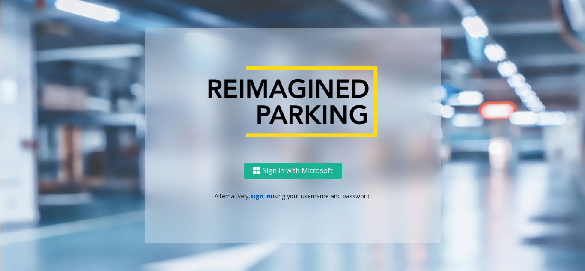
click at [262, 198] on link "sign in" at bounding box center [260, 196] width 21 height 8
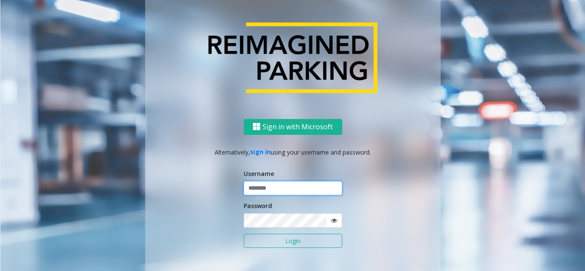
click at [266, 185] on input "text" at bounding box center [293, 188] width 98 height 15
paste input "******"
type input "******"
click at [280, 243] on button "Login" at bounding box center [293, 241] width 98 height 15
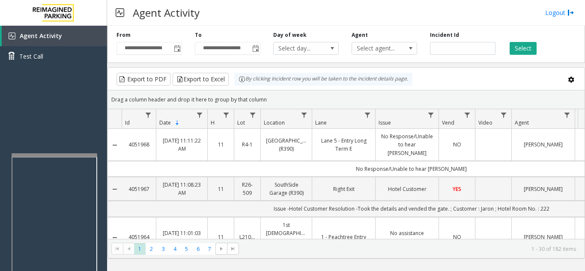
click at [76, 161] on div at bounding box center [55, 253] width 86 height 201
click at [93, 157] on iframe at bounding box center [55, 254] width 86 height 195
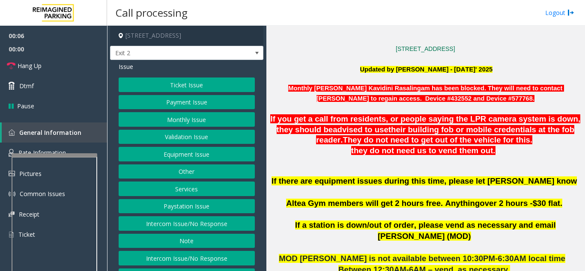
click at [195, 90] on button "Ticket Issue" at bounding box center [187, 85] width 136 height 15
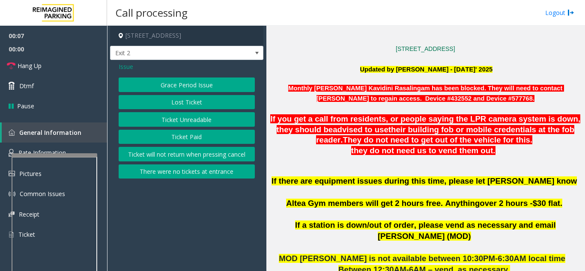
click at [128, 66] on span "Issue" at bounding box center [126, 66] width 15 height 9
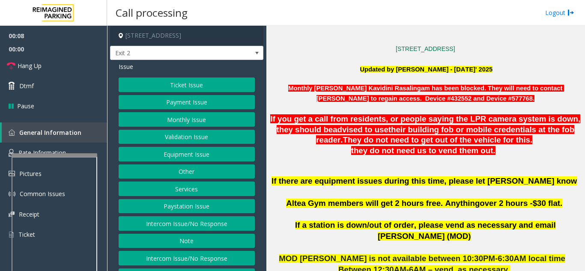
click at [190, 133] on button "Validation Issue" at bounding box center [187, 137] width 136 height 15
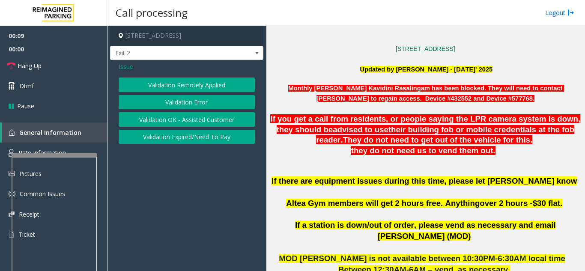
click at [186, 102] on button "Validation Error" at bounding box center [187, 102] width 136 height 15
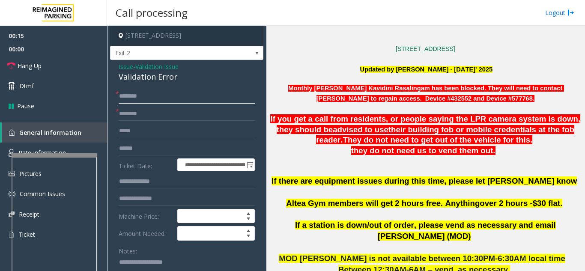
click at [179, 98] on input "text" at bounding box center [187, 96] width 136 height 15
type input "****"
click at [150, 116] on input "text" at bounding box center [187, 114] width 136 height 15
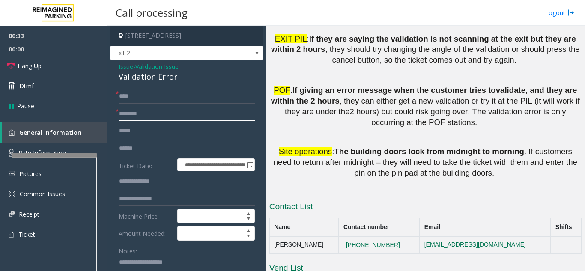
scroll to position [1242, 0]
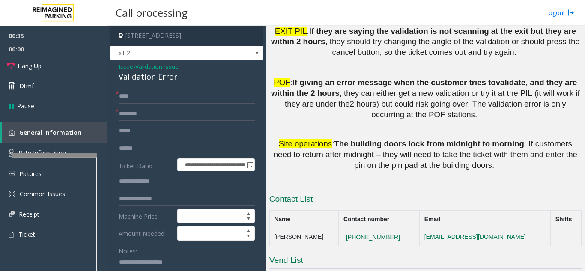
click at [193, 149] on input "text" at bounding box center [187, 148] width 136 height 15
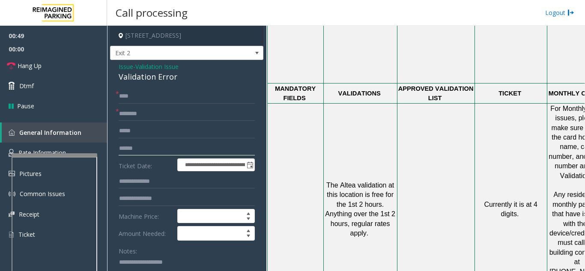
scroll to position [600, 0]
click at [192, 119] on input "text" at bounding box center [187, 114] width 136 height 15
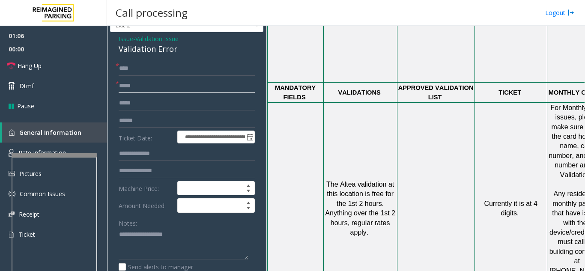
scroll to position [43, 0]
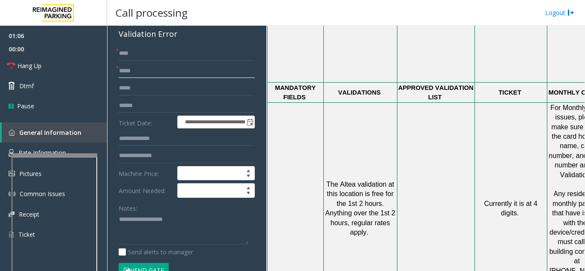
type input "*****"
click at [152, 142] on input "text" at bounding box center [187, 138] width 136 height 15
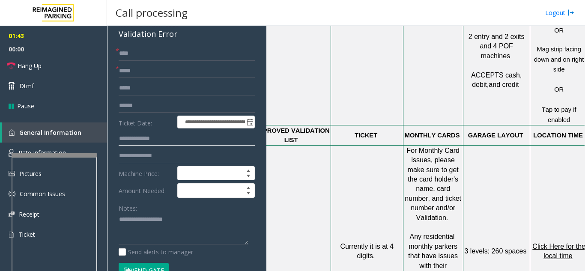
scroll to position [557, 158]
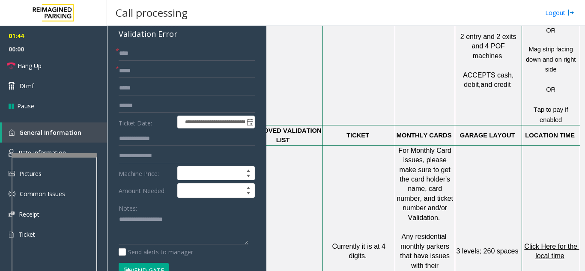
click at [536, 243] on span "Click Here for the local time" at bounding box center [551, 251] width 55 height 17
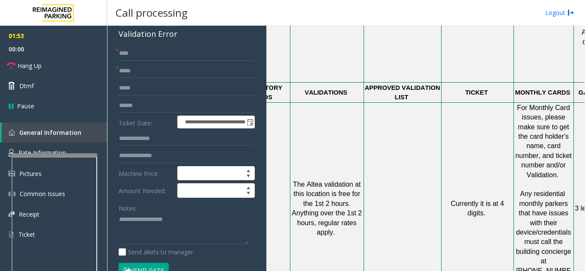
scroll to position [86, 0]
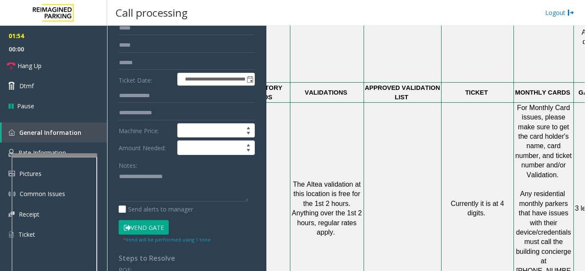
click at [143, 225] on button "Vend Gate" at bounding box center [144, 227] width 50 height 15
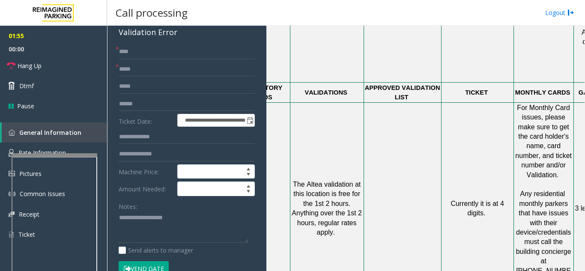
scroll to position [0, 0]
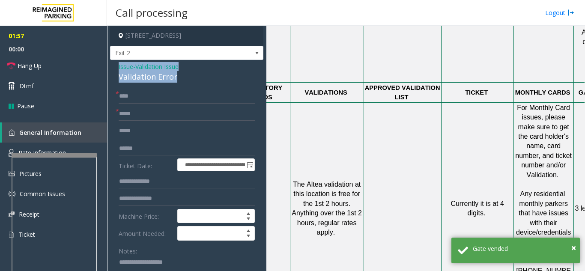
drag, startPoint x: 115, startPoint y: 65, endPoint x: 179, endPoint y: 80, distance: 66.0
copy div "Issue - Validation Issue Validation Error"
click at [53, 71] on link "Hang Up" at bounding box center [53, 66] width 107 height 20
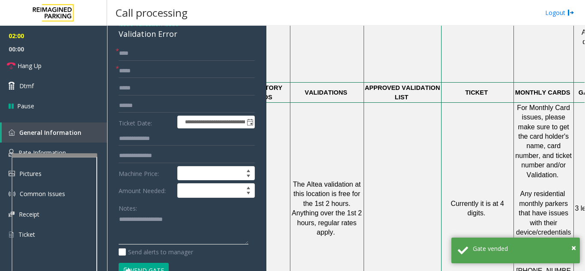
click at [147, 234] on textarea at bounding box center [184, 229] width 130 height 32
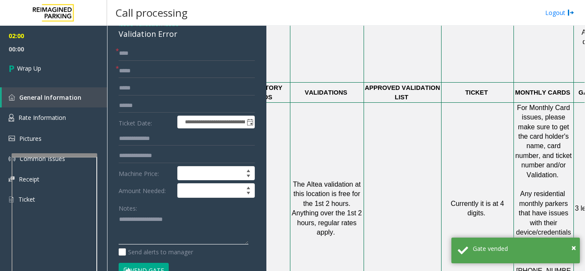
paste textarea "**********"
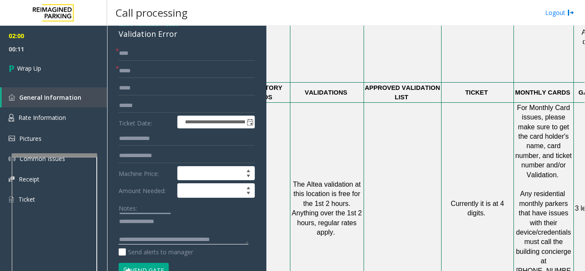
scroll to position [16, 0]
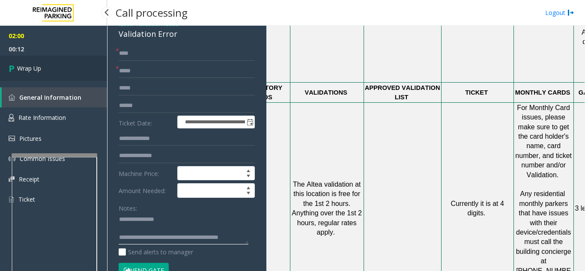
type textarea "**********"
click at [37, 74] on link "Wrap Up" at bounding box center [53, 68] width 107 height 25
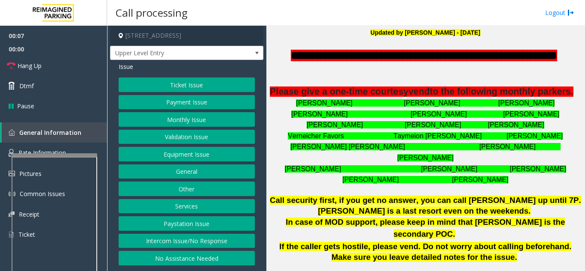
scroll to position [257, 0]
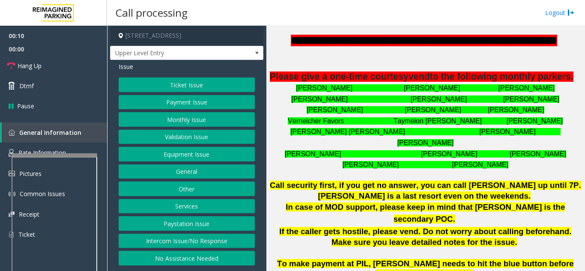
click at [249, 244] on button "Intercom Issue/No Response" at bounding box center [187, 241] width 136 height 15
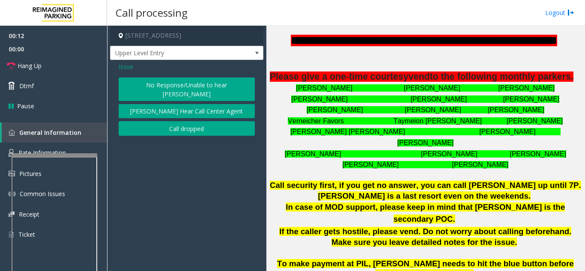
click at [206, 87] on button "No Response/Unable to hear [PERSON_NAME]" at bounding box center [187, 90] width 136 height 24
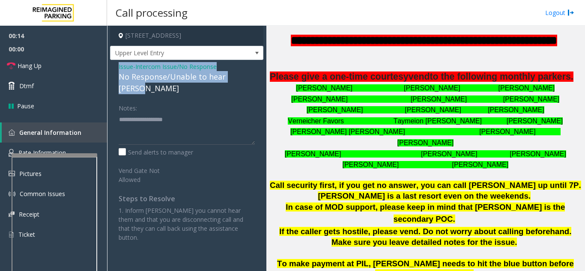
drag, startPoint x: 112, startPoint y: 65, endPoint x: 248, endPoint y: 78, distance: 136.7
click at [248, 78] on div "Issue - Intercom Issue/No Response No Response/Unable to hear [PERSON_NAME] Not…" at bounding box center [186, 155] width 153 height 191
copy div "Issue - Intercom Issue/No Response No Response/Unable to hear [PERSON_NAME]"
click at [53, 67] on link "Hang Up" at bounding box center [53, 66] width 107 height 20
click at [124, 113] on textarea at bounding box center [187, 129] width 136 height 32
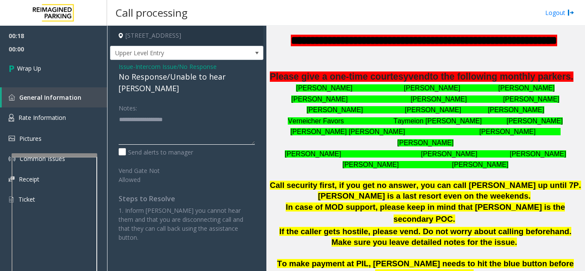
paste textarea "**********"
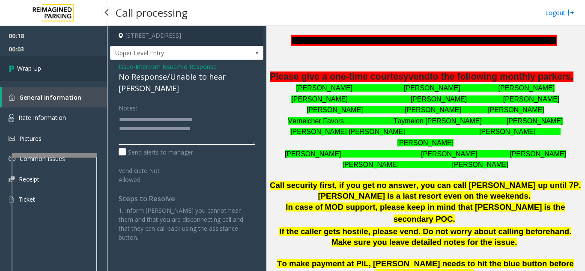
type textarea "**********"
click at [63, 68] on link "Wrap Up" at bounding box center [53, 68] width 107 height 25
